Goal: Navigation & Orientation: Find specific page/section

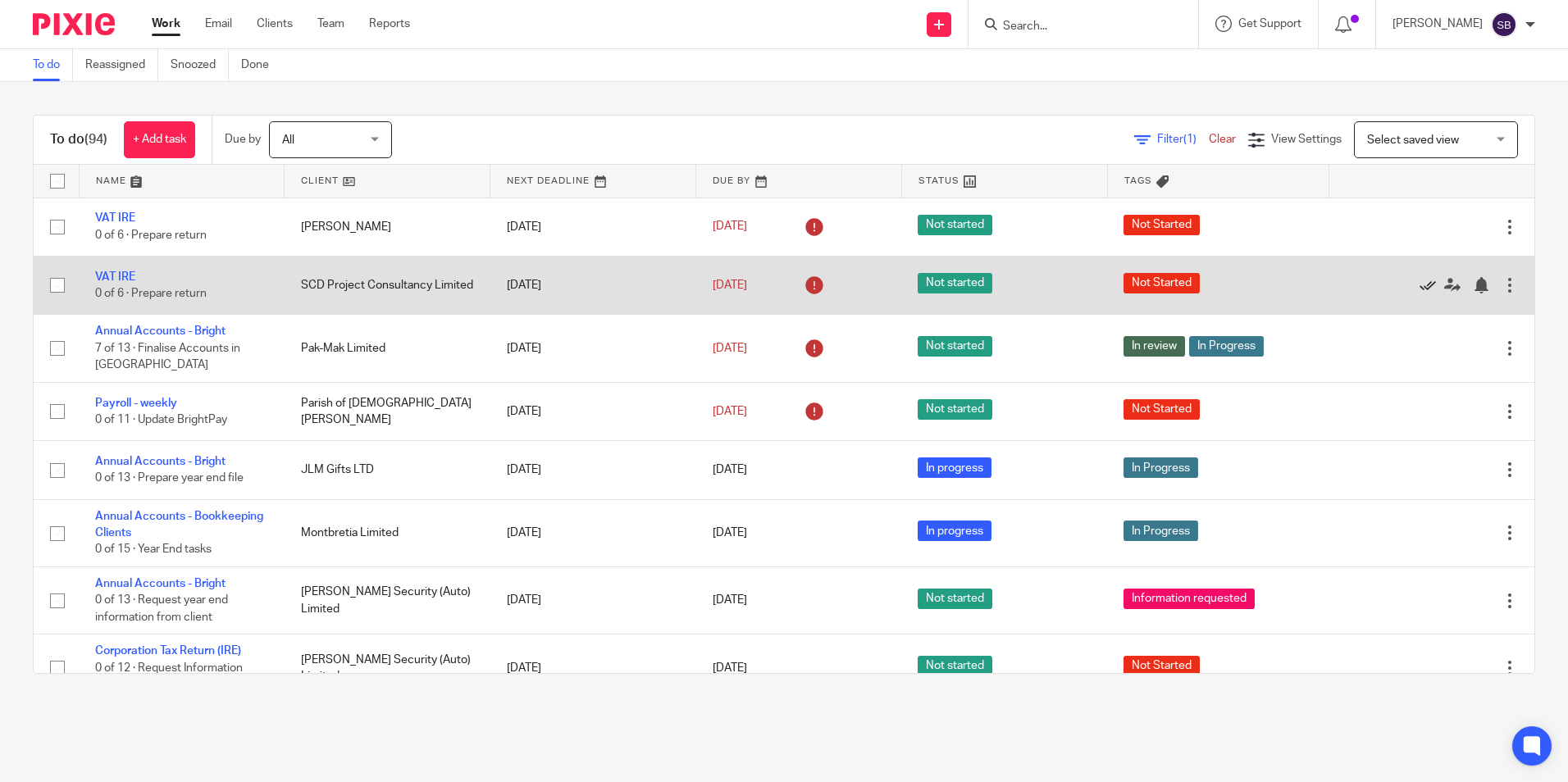
click at [1419, 281] on icon at bounding box center [1427, 284] width 17 height 17
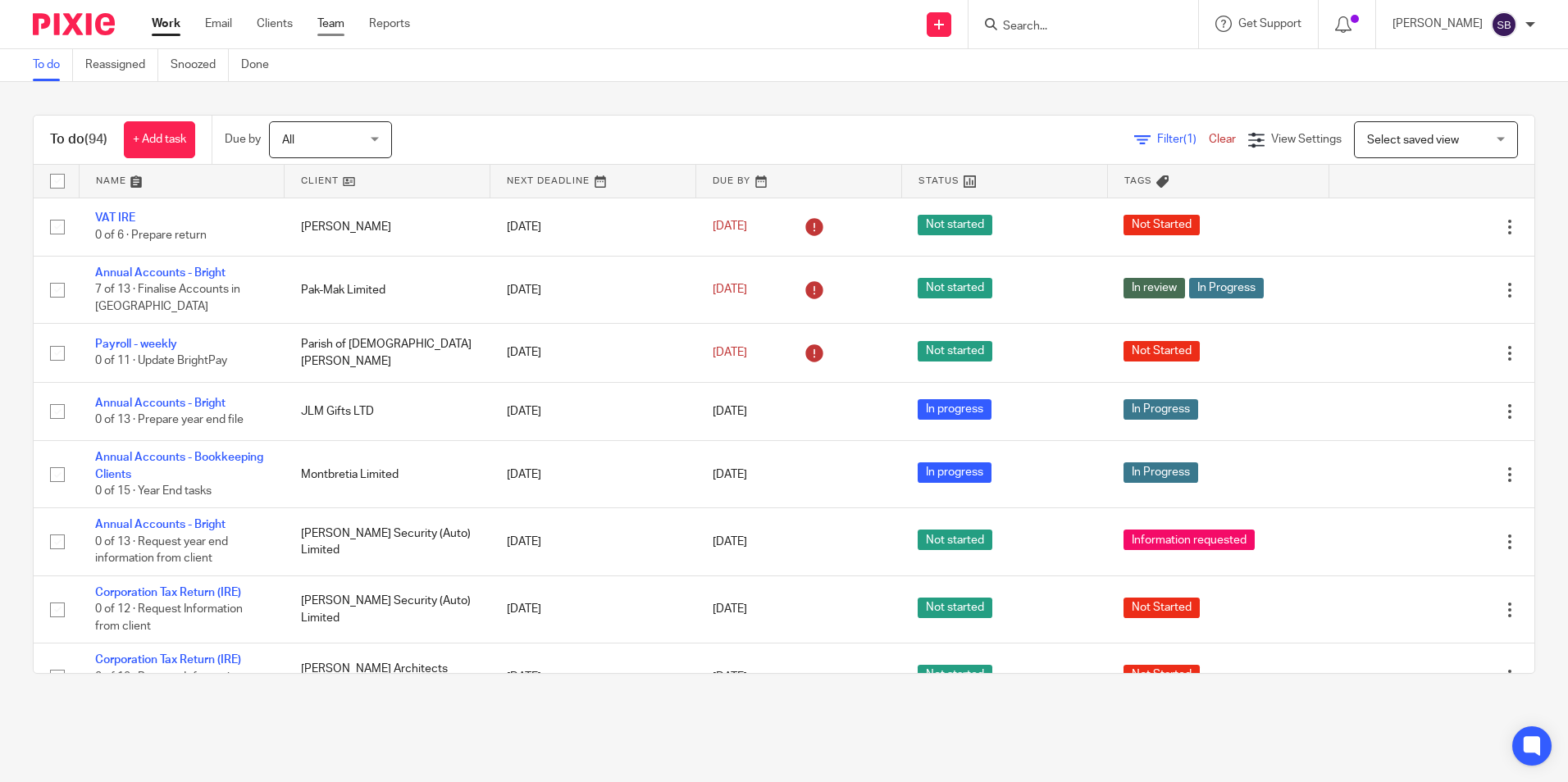
click at [328, 21] on link "Team" at bounding box center [331, 23] width 27 height 17
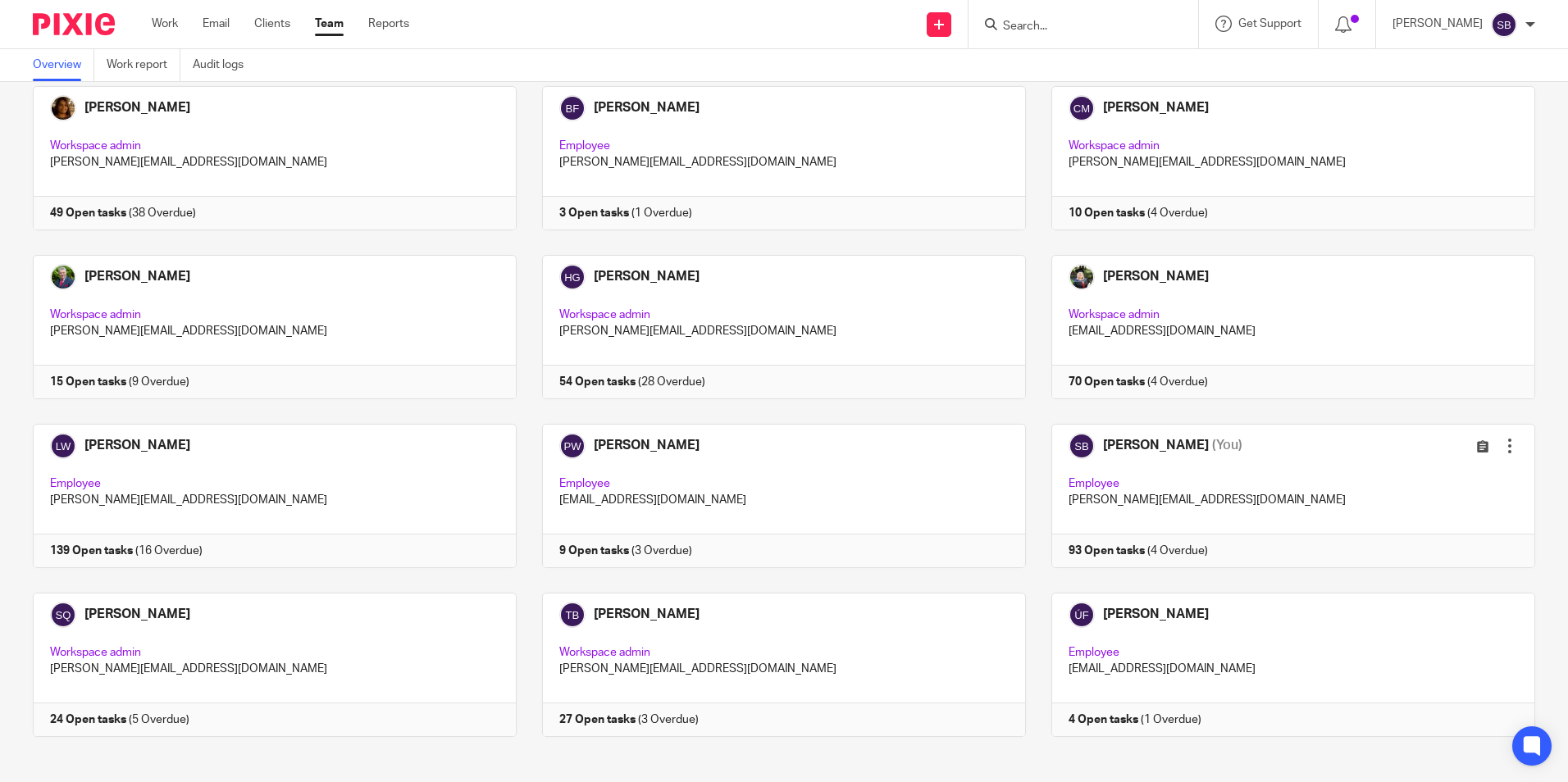
scroll to position [103, 0]
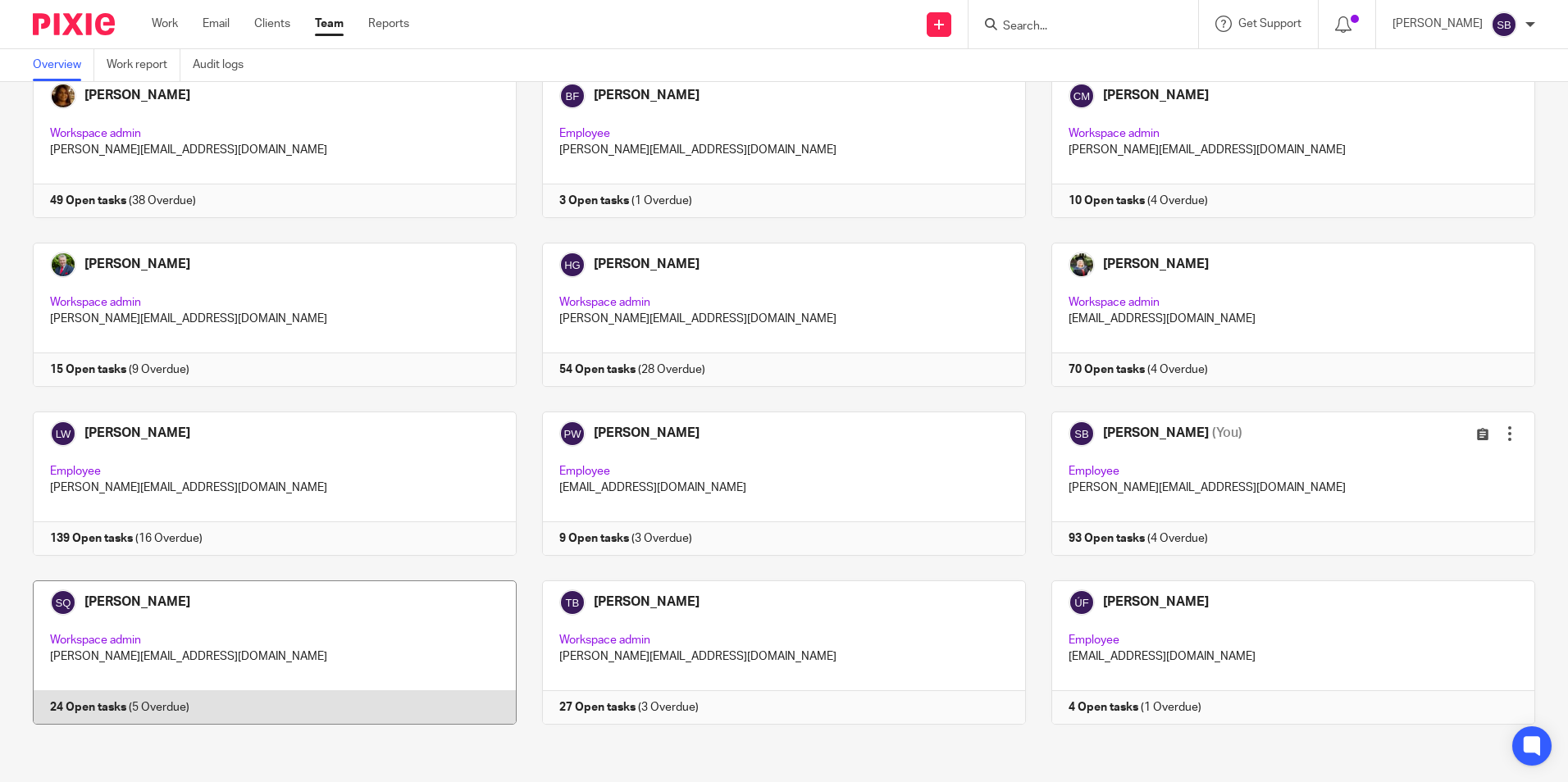
click at [112, 606] on link at bounding box center [261, 652] width 509 height 144
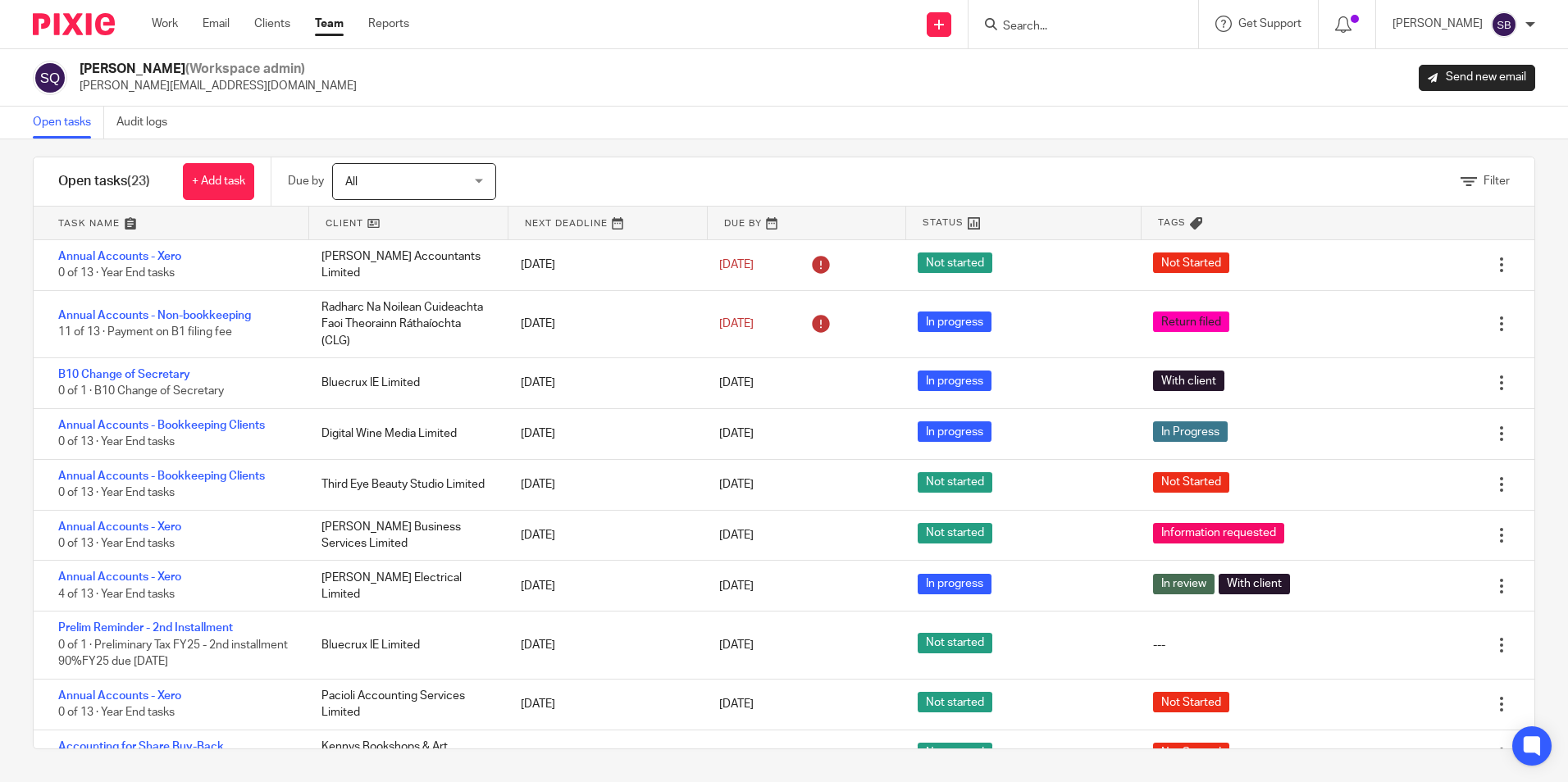
click at [324, 27] on link "Team" at bounding box center [329, 23] width 29 height 17
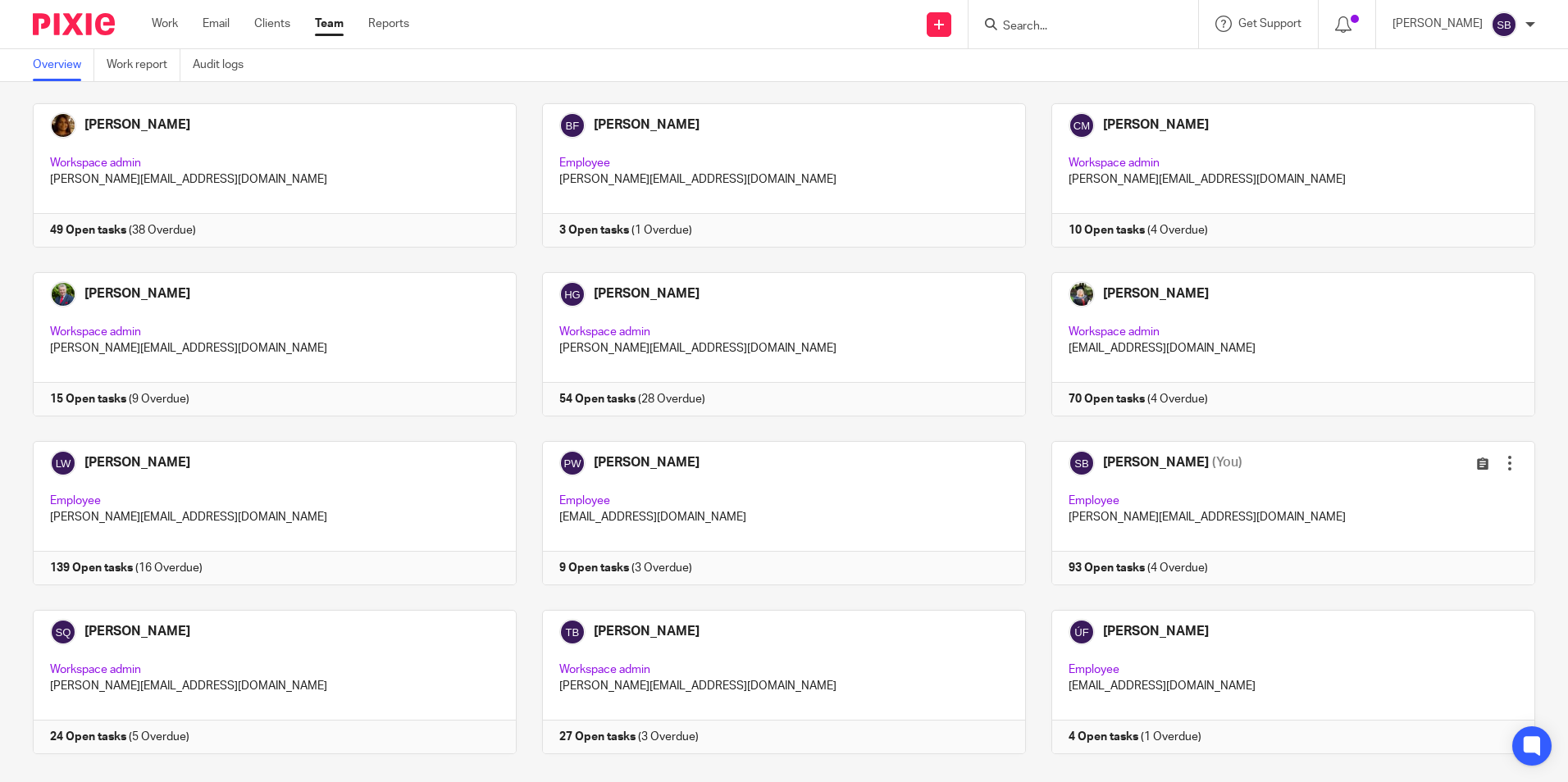
scroll to position [103, 0]
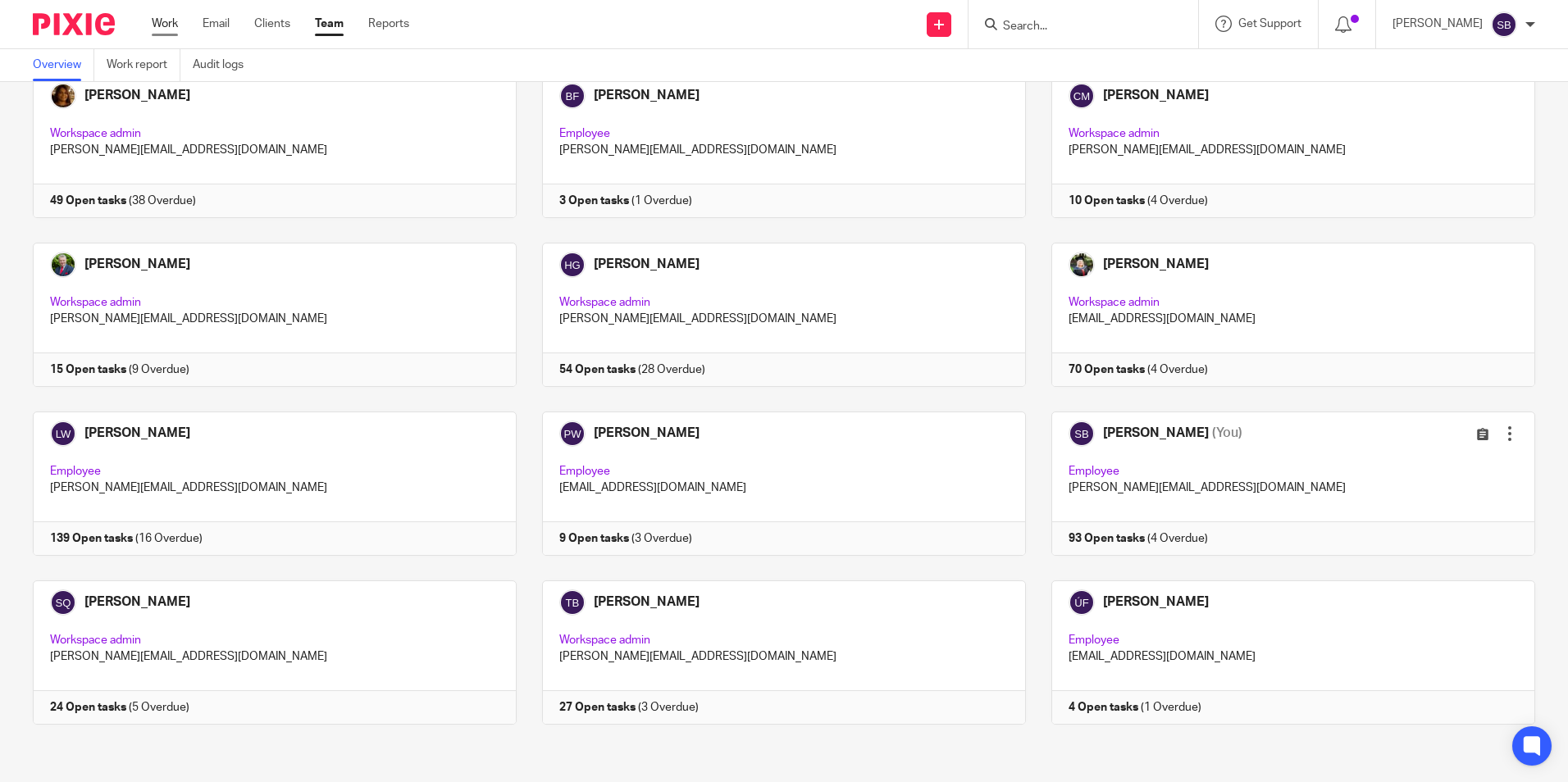
click at [162, 20] on link "Work" at bounding box center [164, 23] width 26 height 17
